Goal: Complete application form

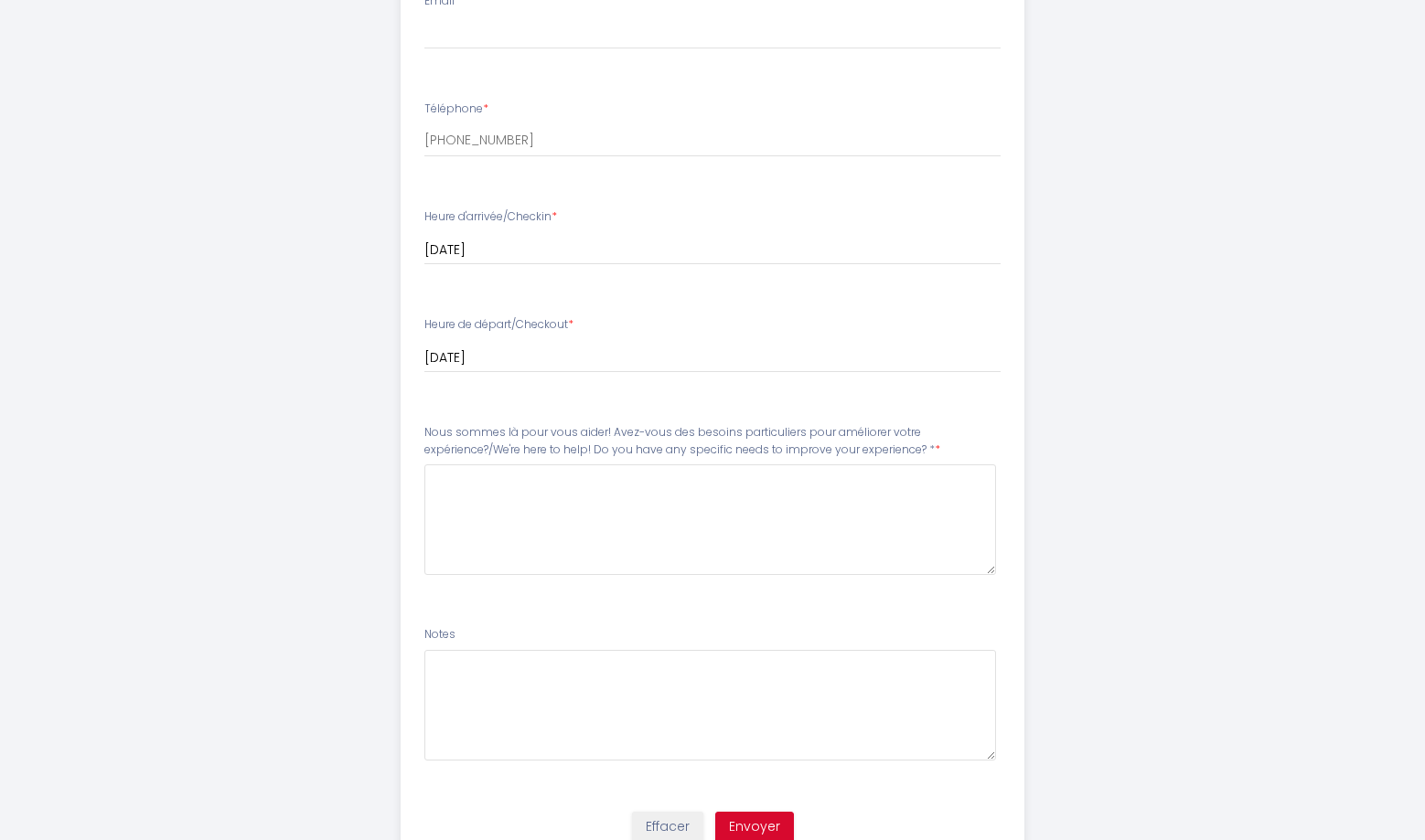
scroll to position [673, 0]
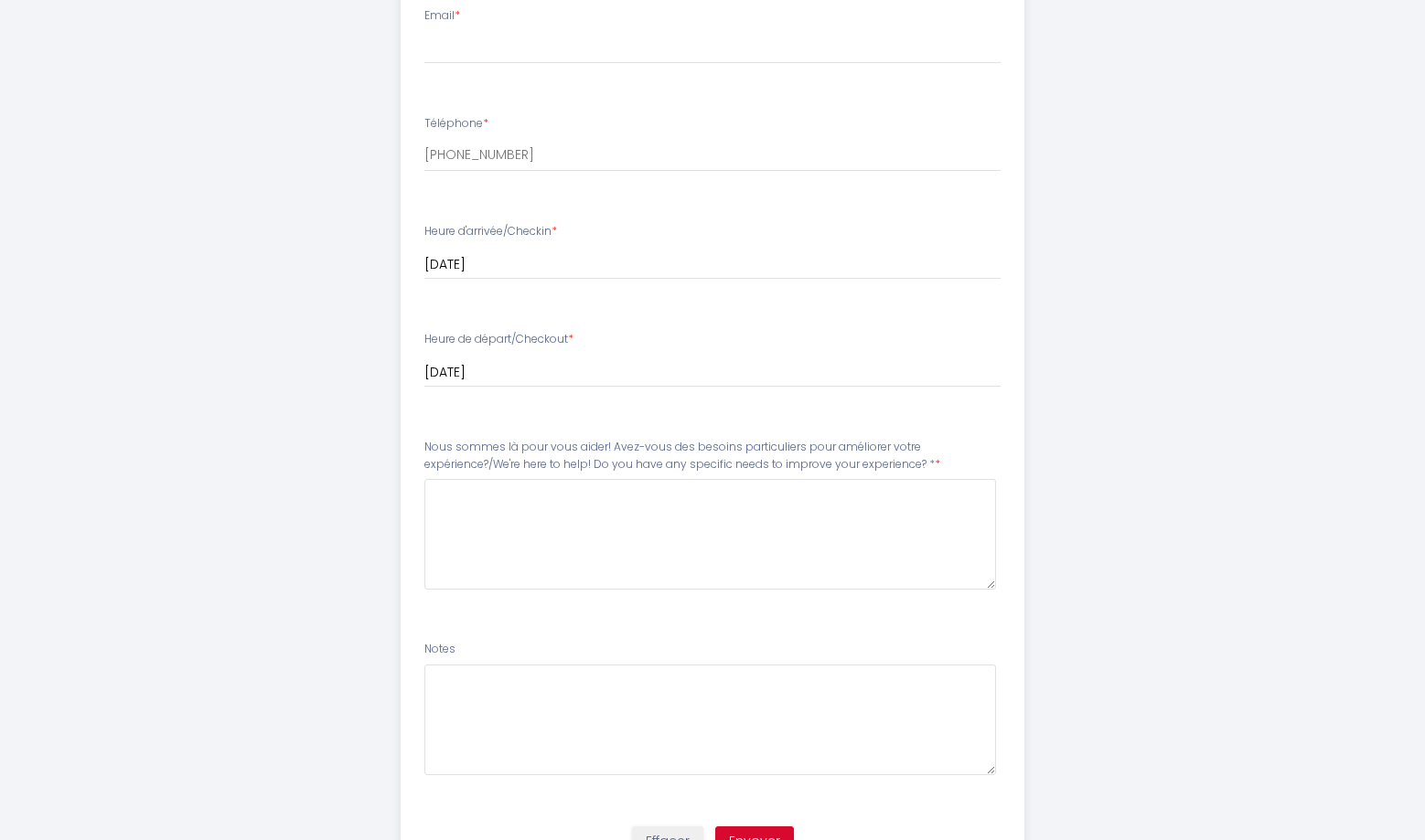
click at [503, 74] on li "Email *" at bounding box center [713, 44] width 623 height 97
type input "[EMAIL_ADDRESS][DOMAIN_NAME]"
click at [556, 508] on \*4 at bounding box center [711, 534] width 573 height 111
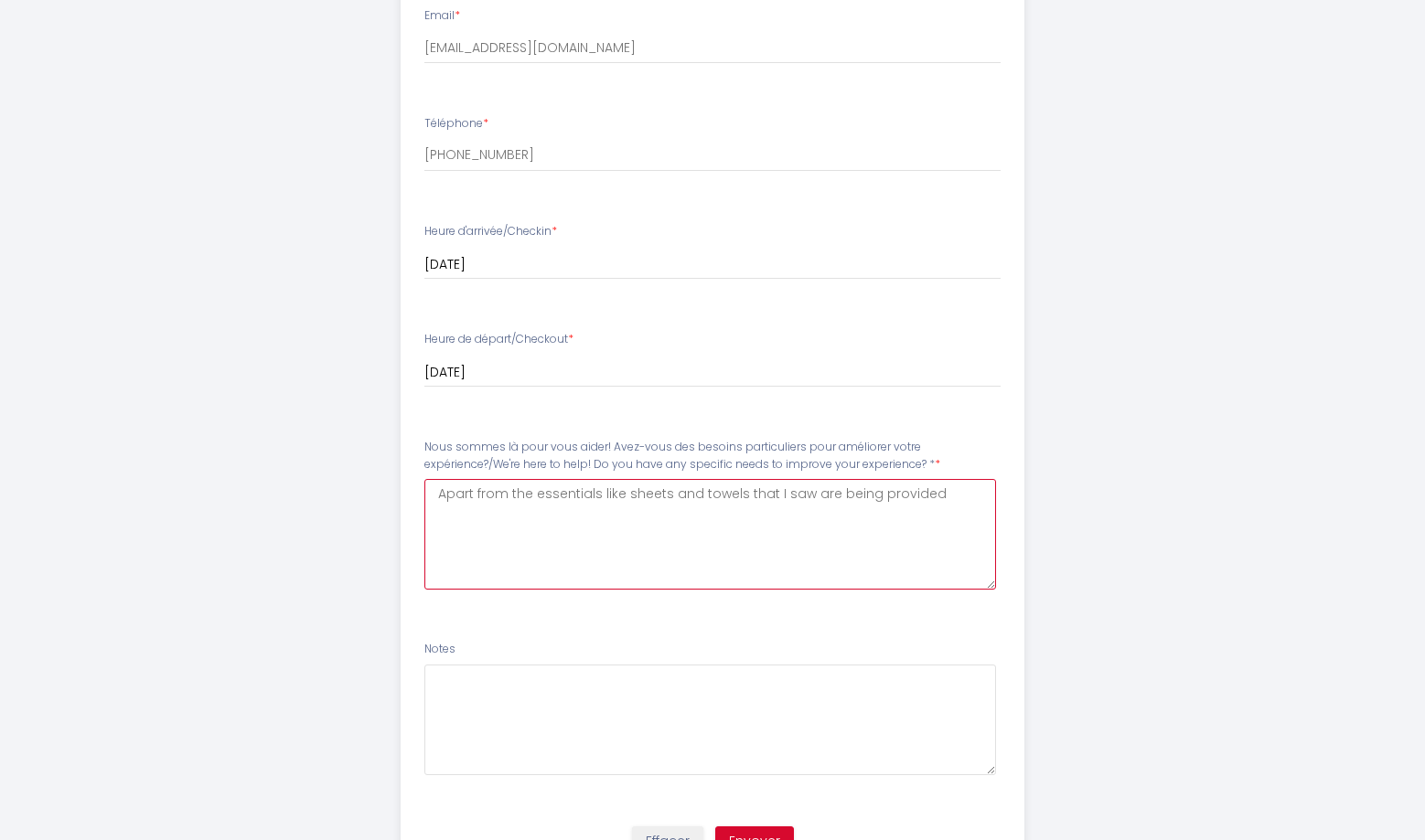
click at [440, 491] on \*4 "Apart from the essentials like sheets and towels that I saw are being provided" at bounding box center [711, 534] width 573 height 111
click at [691, 489] on \*4 "I think that there are no special recuirements Apart from the essentials like s…" at bounding box center [711, 534] width 573 height 111
click at [686, 489] on \*4 "I think that there are no special recuirements Apart from the essentials like s…" at bounding box center [711, 534] width 573 height 111
click at [734, 486] on \*4 "I think that there are no special requirements Apart from the essentials like s…" at bounding box center [711, 534] width 573 height 111
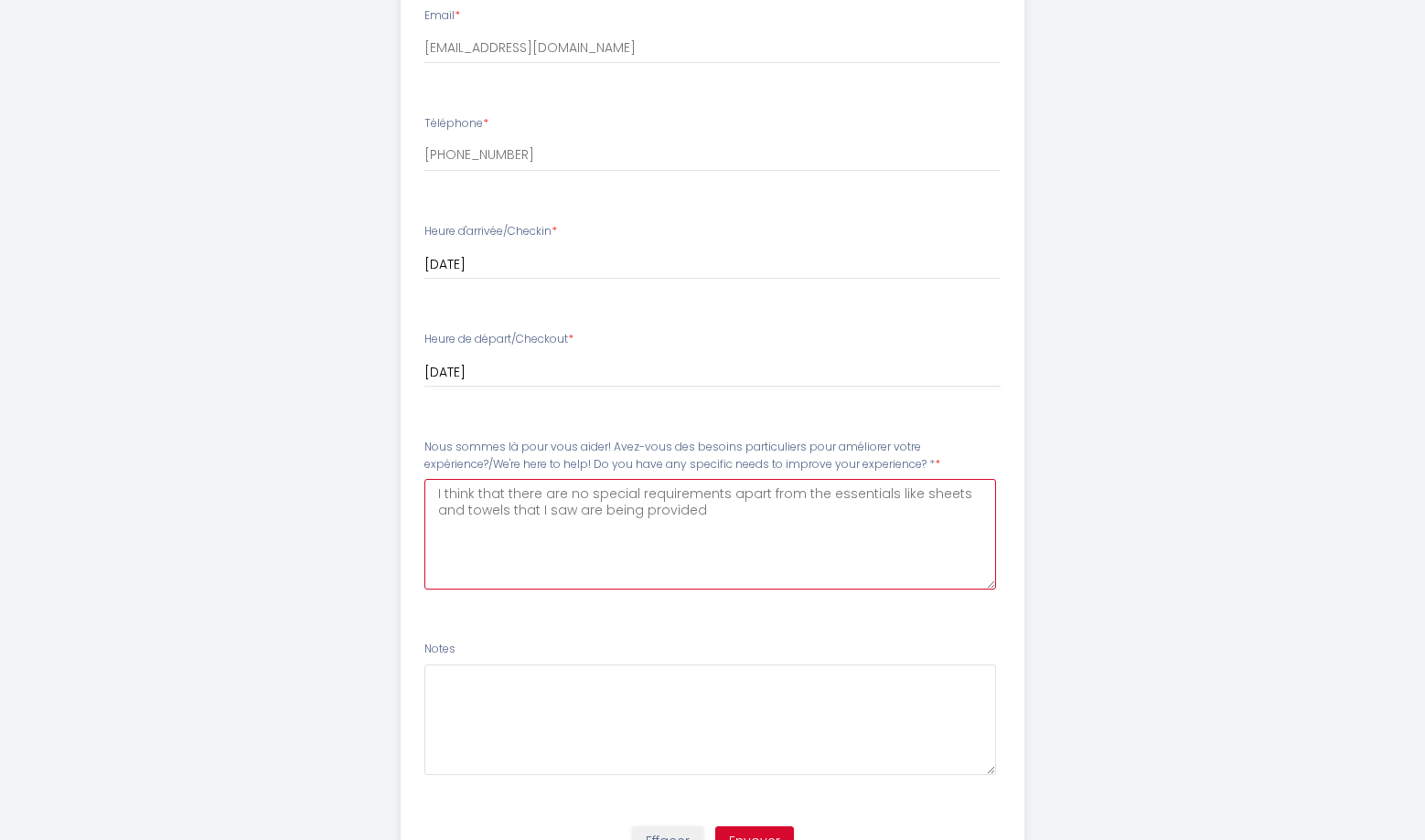
click at [741, 507] on \*4 "I think that there are no special requirements apart from the essentials like s…" at bounding box center [711, 534] width 573 height 111
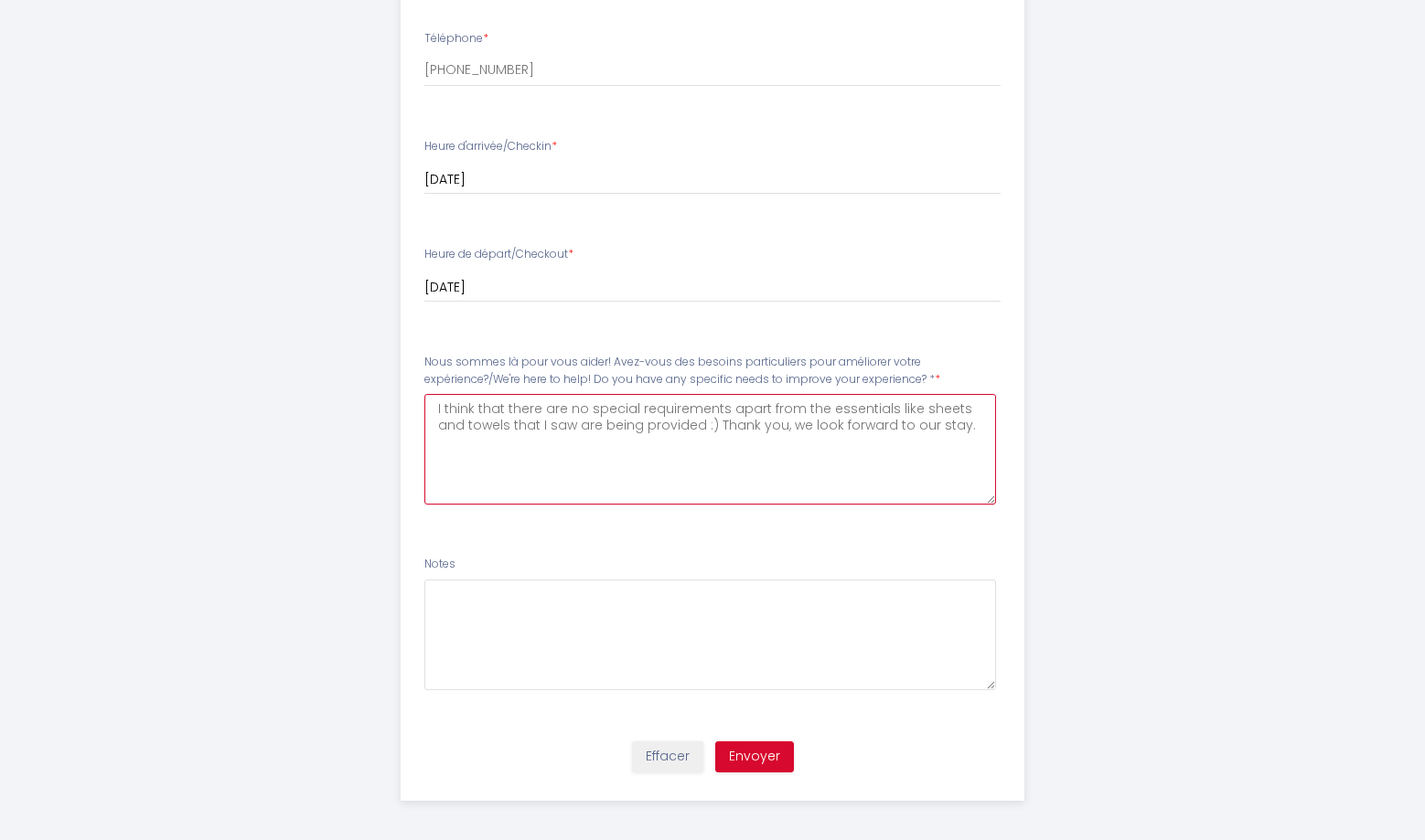
scroll to position [757, 0]
type \*4 "I think that there are no special requirements apart from the essentials like s…"
click at [767, 745] on button "Envoyer" at bounding box center [754, 758] width 79 height 31
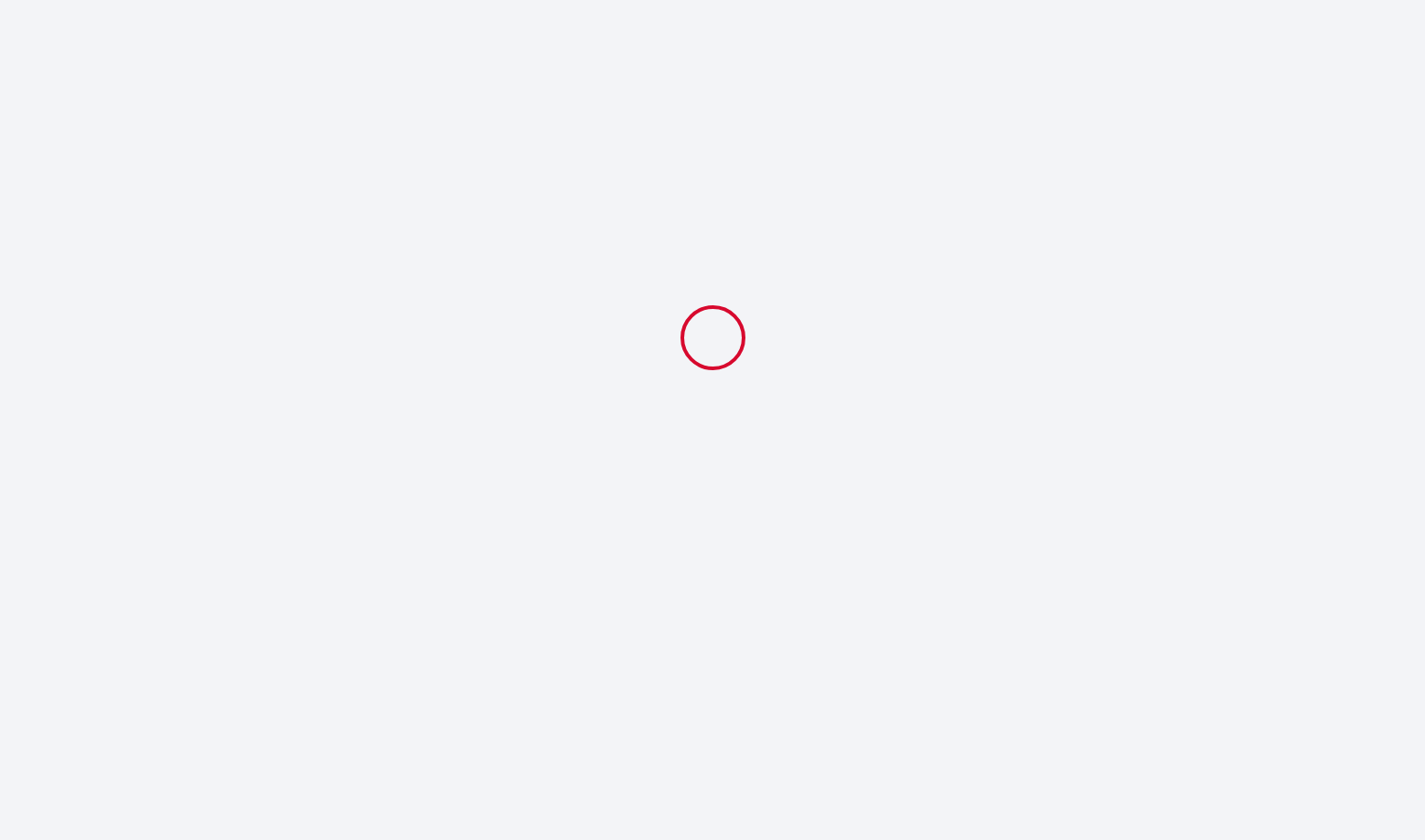
scroll to position [0, 0]
